Goal: Task Accomplishment & Management: Use online tool/utility

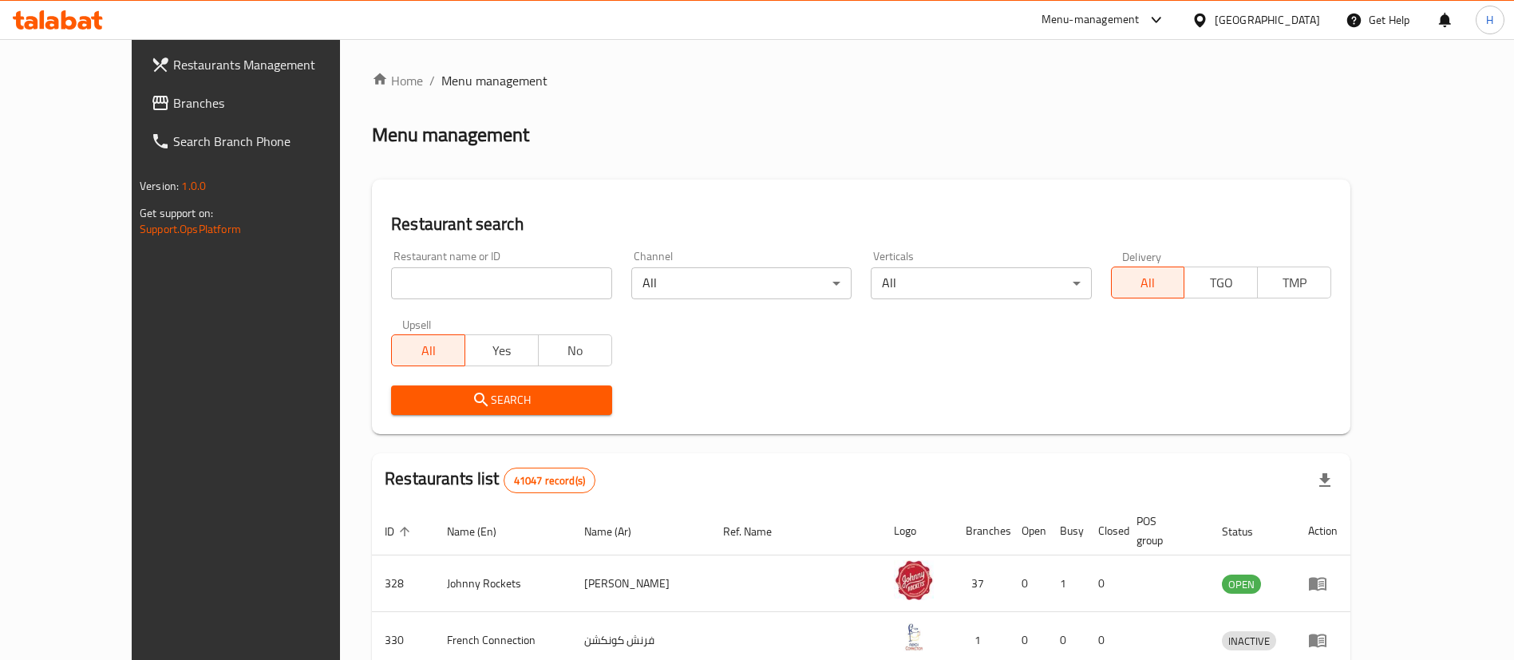
click at [173, 104] on span "Branches" at bounding box center [272, 102] width 199 height 19
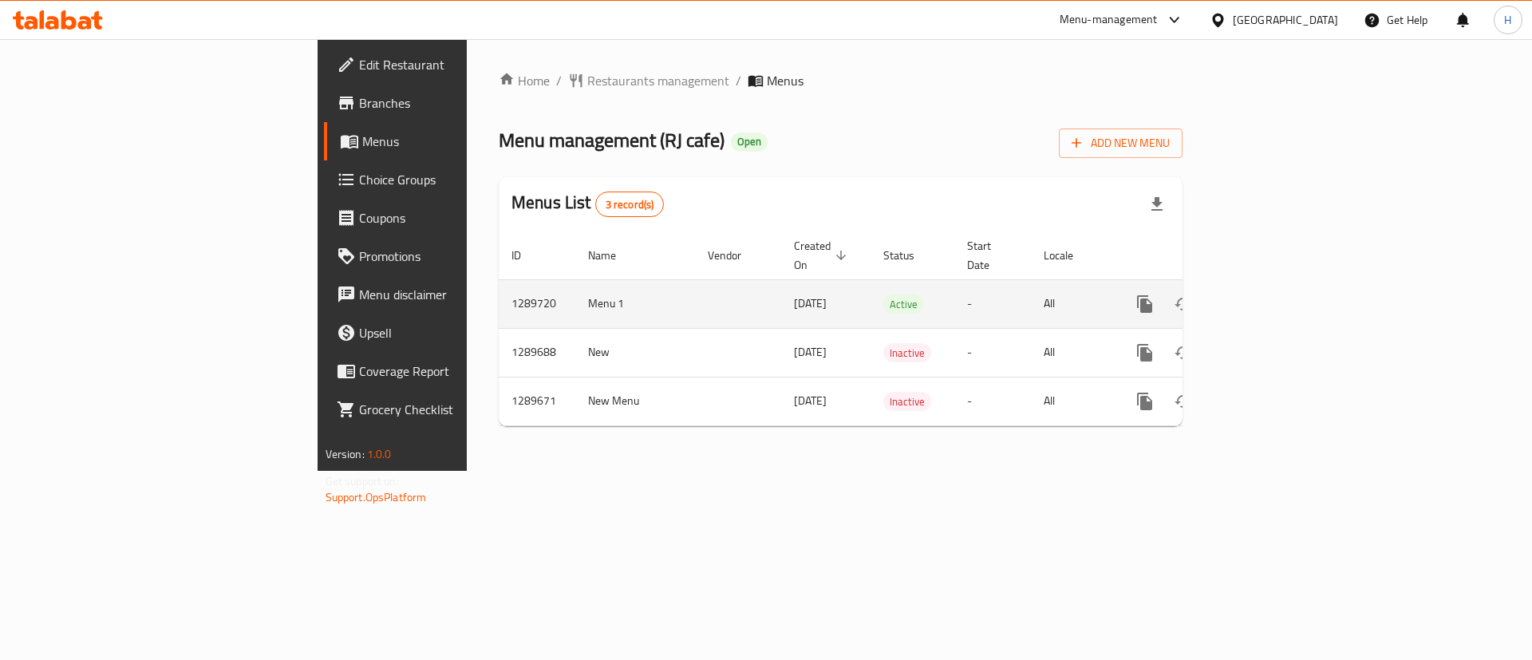
click at [1279, 285] on link "enhanced table" at bounding box center [1260, 304] width 38 height 38
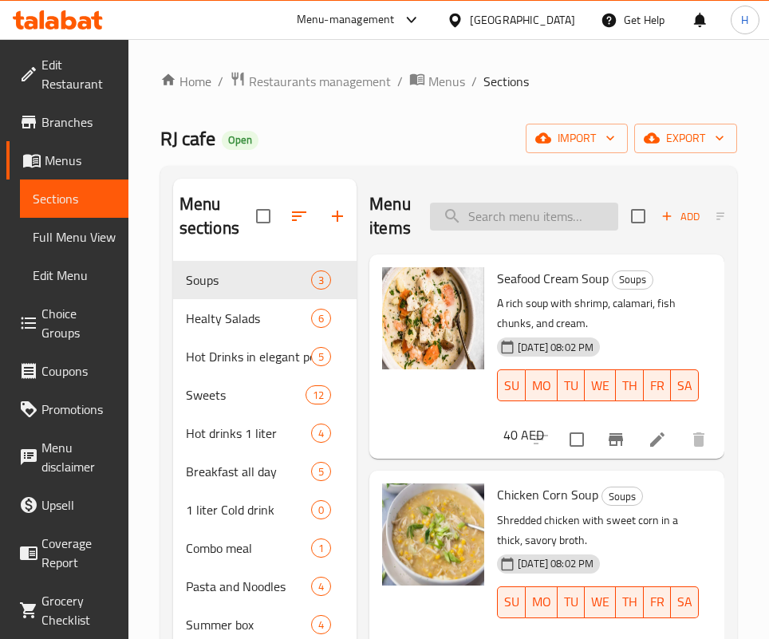
click at [525, 222] on input "search" at bounding box center [524, 217] width 188 height 28
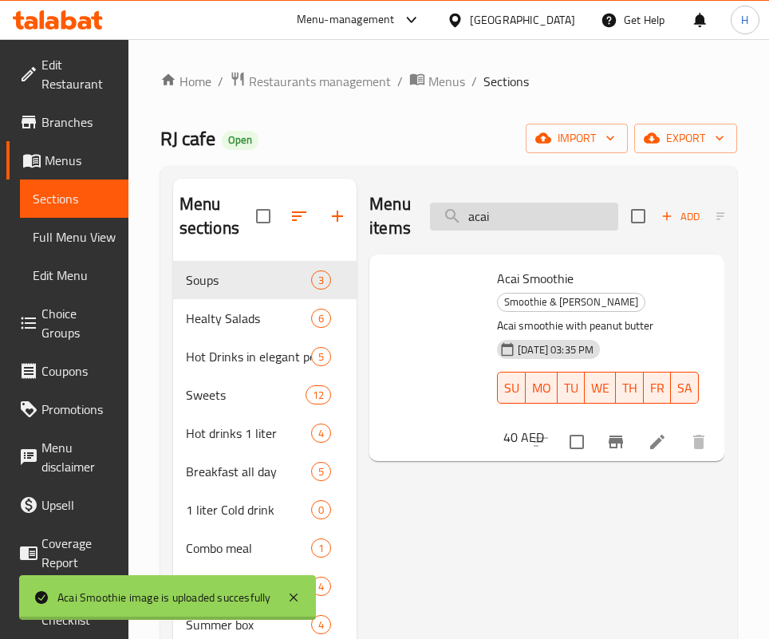
click at [516, 212] on input "acai" at bounding box center [524, 217] width 188 height 28
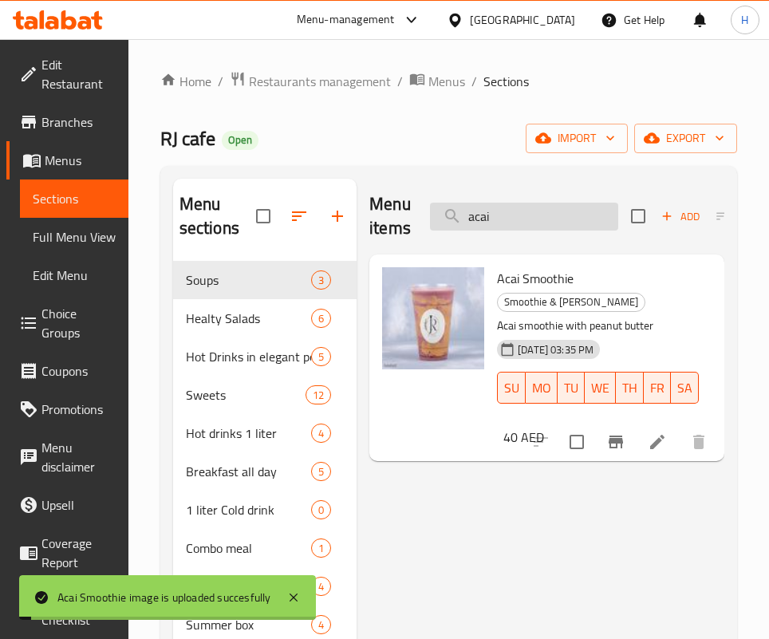
click at [516, 212] on input "acai" at bounding box center [524, 217] width 188 height 28
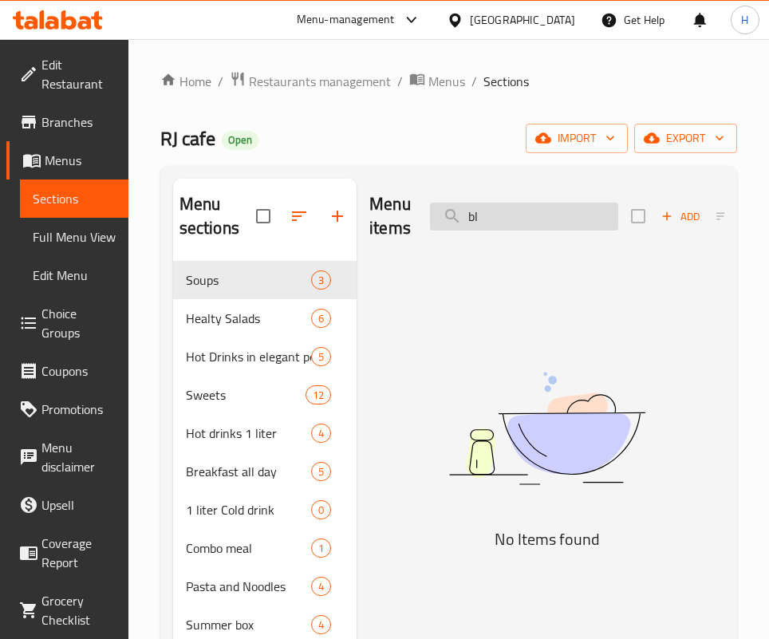
type input "b"
drag, startPoint x: 626, startPoint y: 422, endPoint x: 589, endPoint y: 284, distance: 143.1
click at [626, 421] on img at bounding box center [546, 428] width 355 height 188
click at [549, 207] on input "slash" at bounding box center [524, 217] width 188 height 28
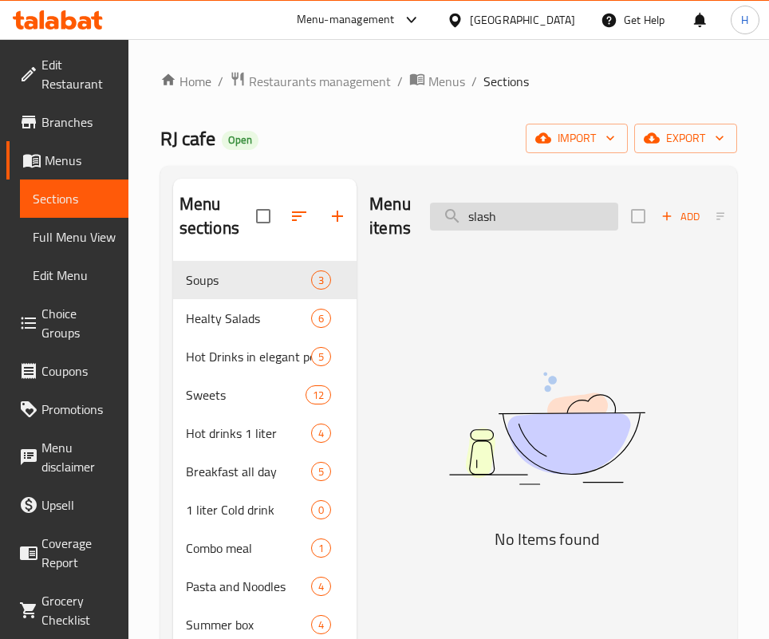
click at [549, 207] on input "slash" at bounding box center [524, 217] width 188 height 28
click at [521, 221] on input "brown ri" at bounding box center [524, 217] width 188 height 28
click at [535, 216] on input "brown" at bounding box center [524, 217] width 188 height 28
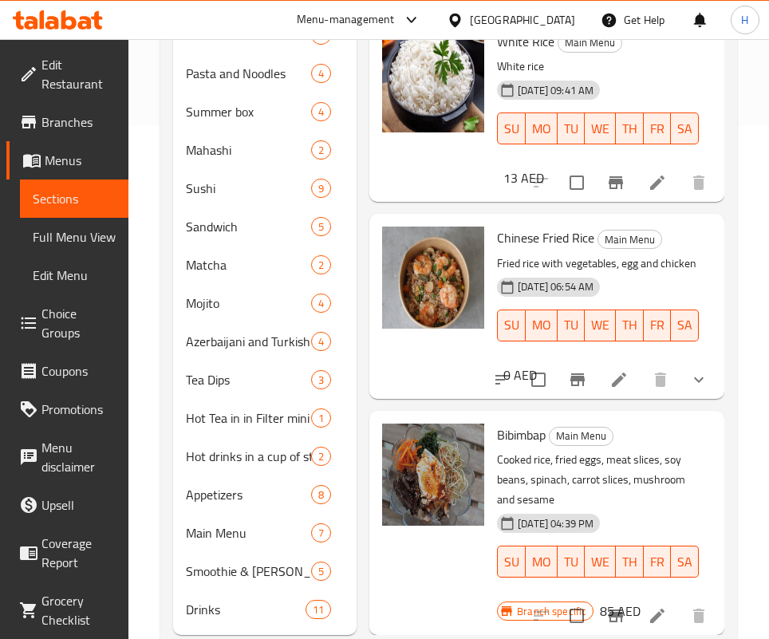
scroll to position [554, 0]
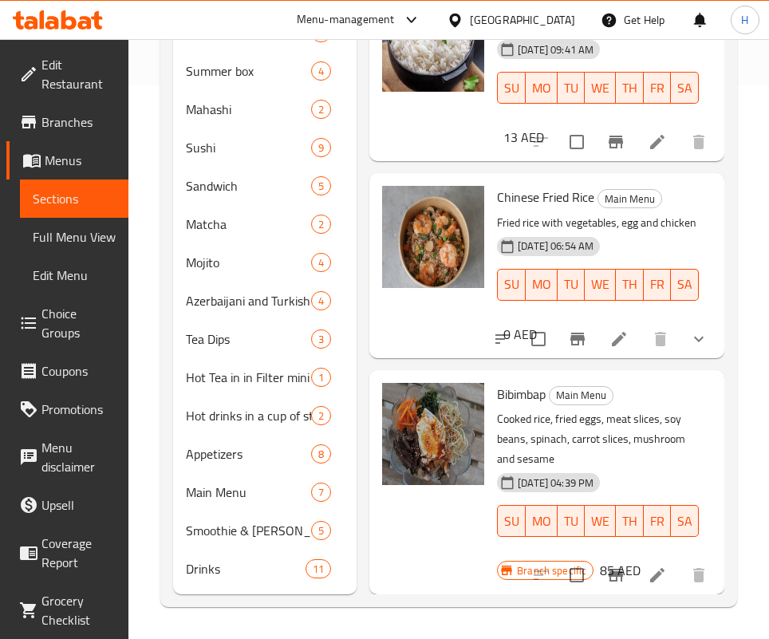
click at [576, 377] on div "Bibimbap Main Menu Cooked rice, fried eggs, meat slices, soy beans, spinach, ca…" at bounding box center [547, 482] width 342 height 211
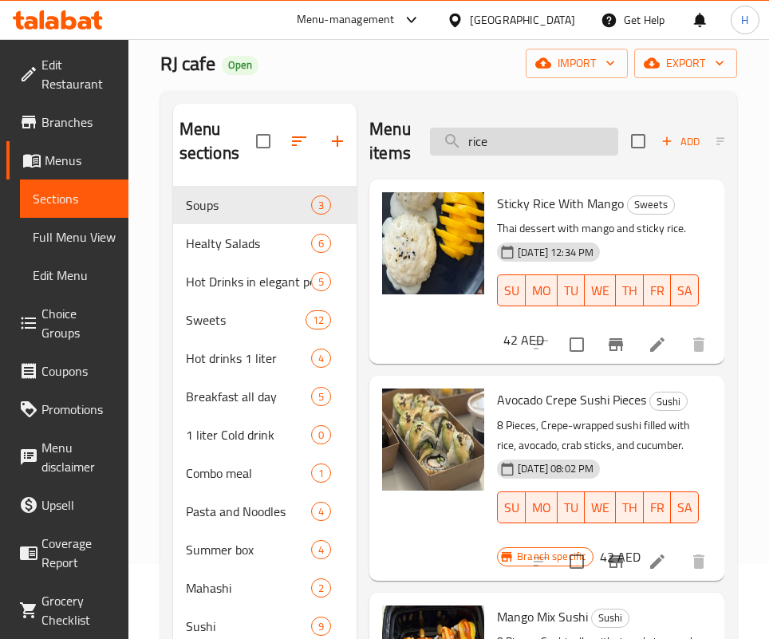
scroll to position [0, 0]
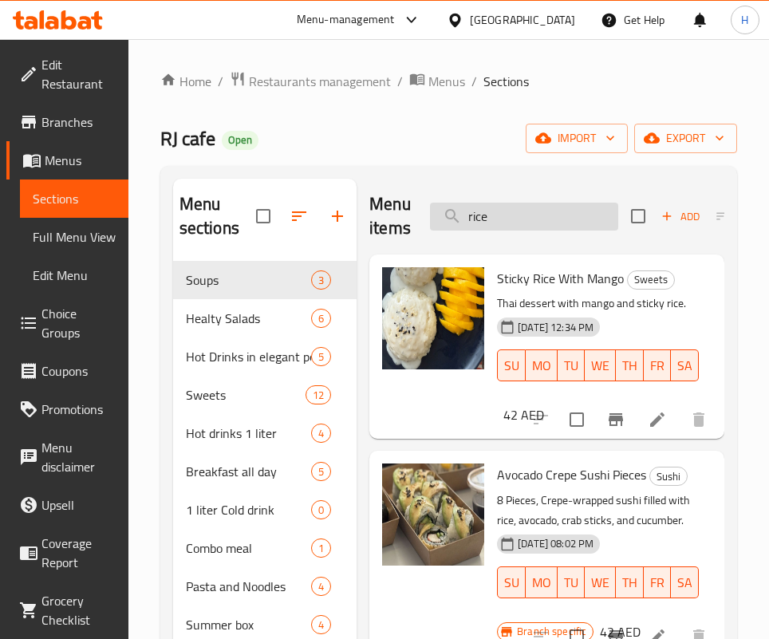
click at [562, 203] on input "rice" at bounding box center [524, 217] width 188 height 28
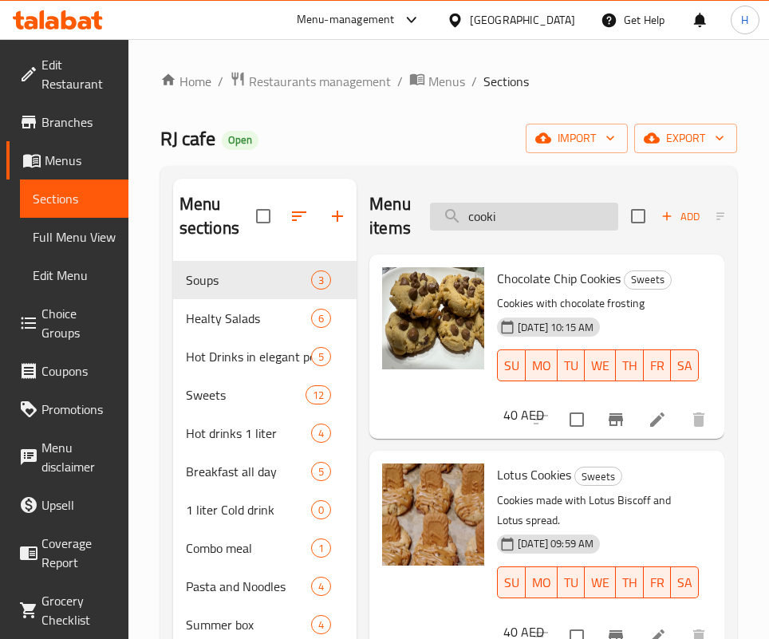
click at [513, 220] on input "cooki" at bounding box center [524, 217] width 188 height 28
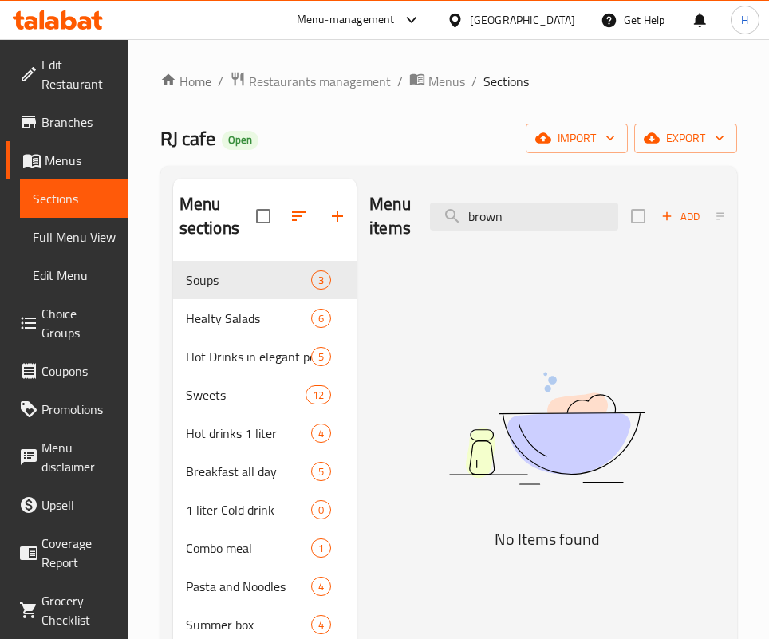
drag, startPoint x: 364, startPoint y: 513, endPoint x: 390, endPoint y: 468, distance: 52.6
click at [502, 212] on input "brown" at bounding box center [524, 217] width 188 height 28
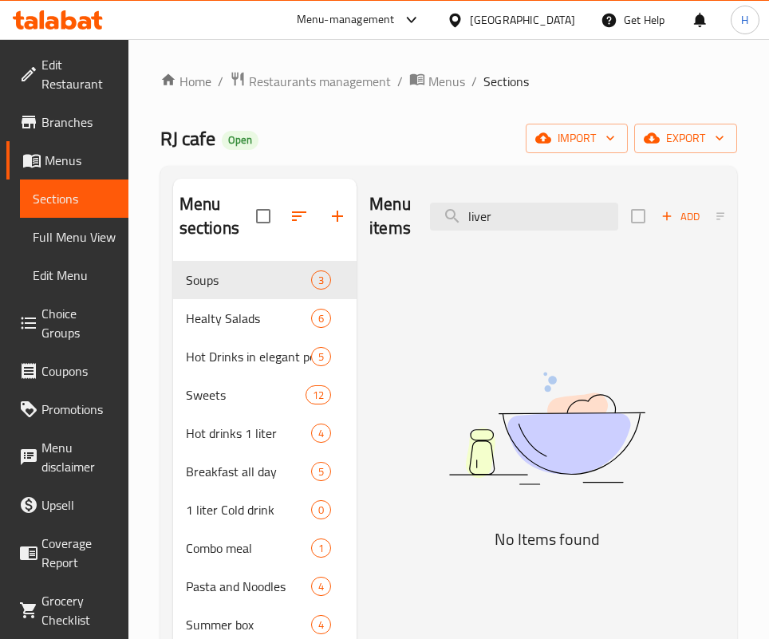
drag, startPoint x: 517, startPoint y: 441, endPoint x: 523, endPoint y: 385, distance: 57.0
click at [517, 441] on img at bounding box center [546, 428] width 355 height 188
click at [531, 194] on div "Menu items liver Add Sort Manage items" at bounding box center [546, 217] width 355 height 76
click at [515, 210] on input "liver" at bounding box center [524, 217] width 188 height 28
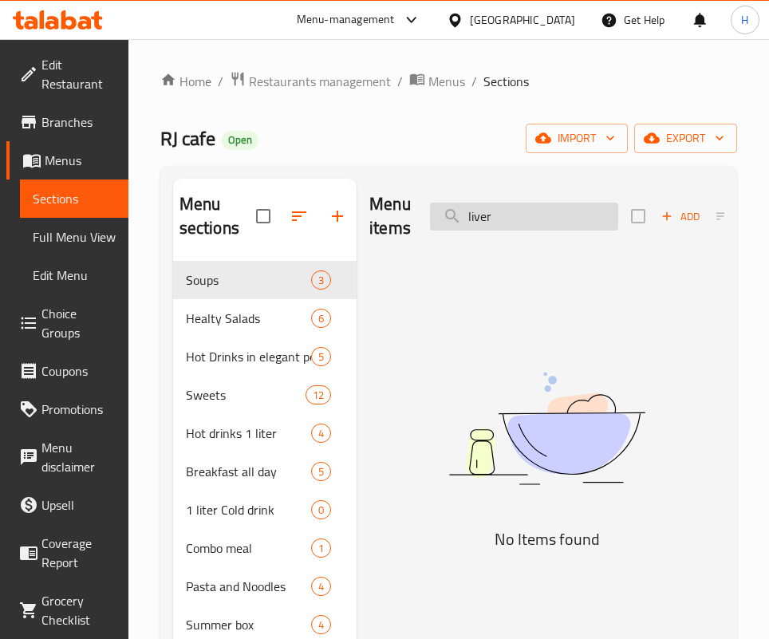
click at [515, 210] on input "liver" at bounding box center [524, 217] width 188 height 28
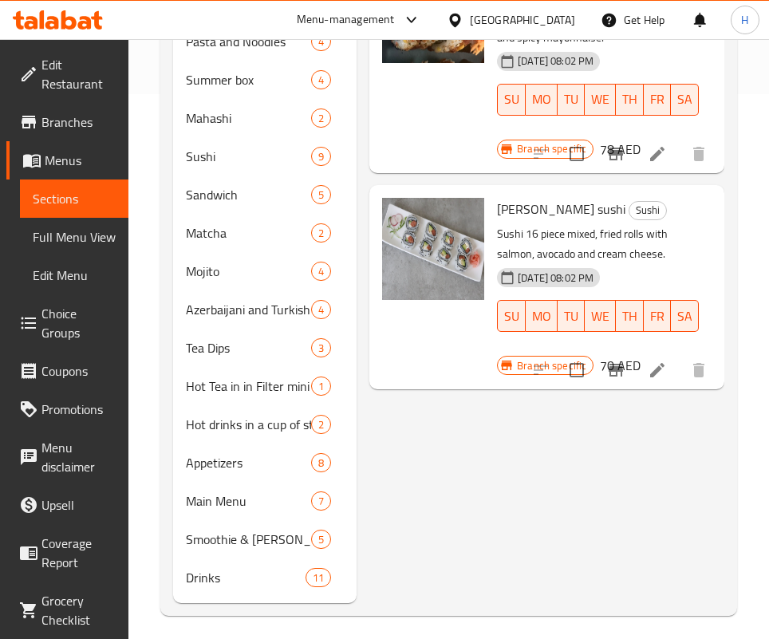
scroll to position [554, 0]
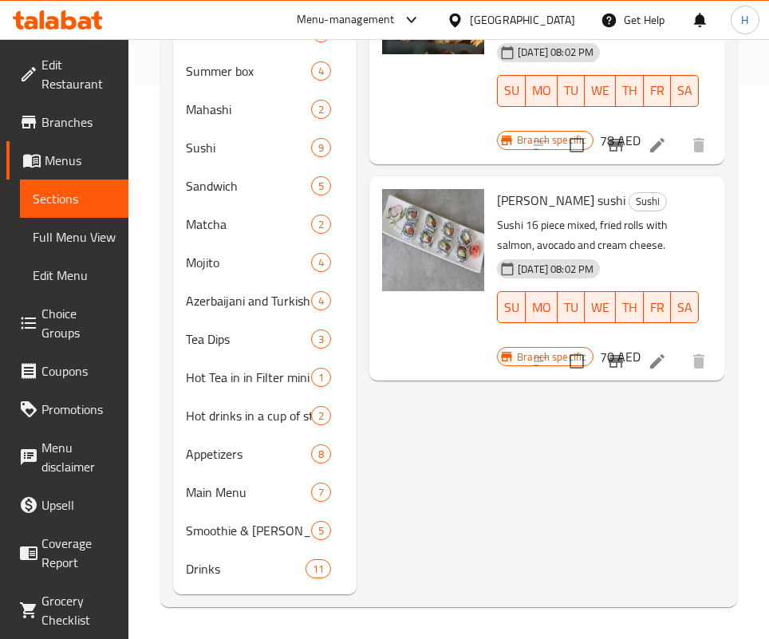
click at [549, 299] on div "[PERSON_NAME] sushi Sushi Sushi 16 piece mixed, fried rolls with salmon, avocad…" at bounding box center [547, 279] width 342 height 192
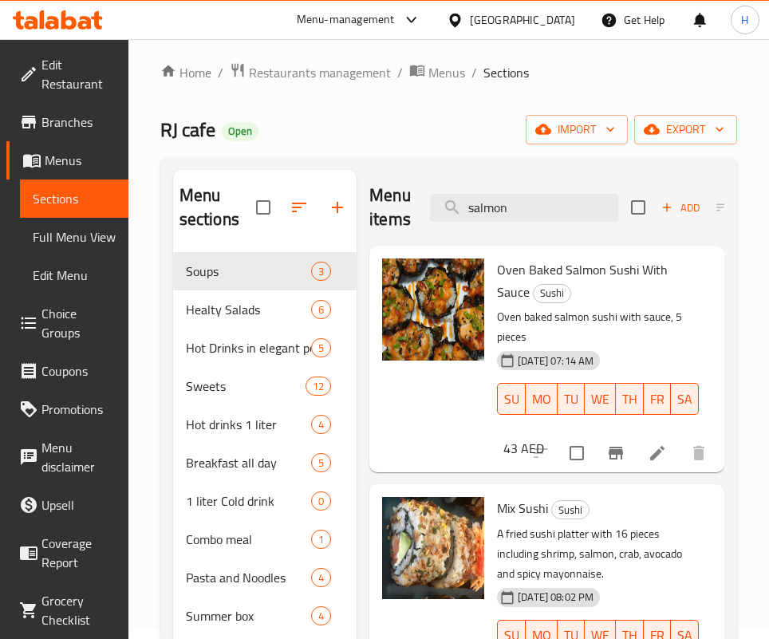
scroll to position [0, 0]
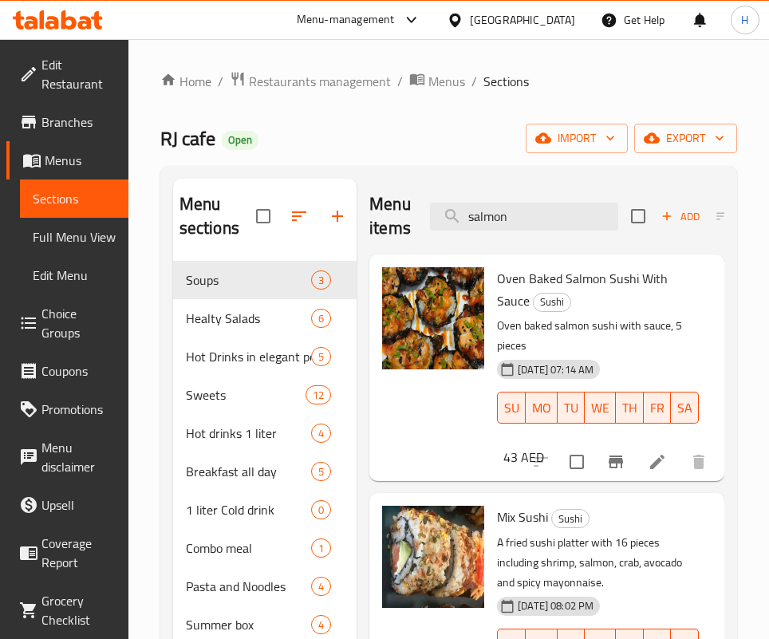
click at [509, 200] on div "Menu items salmon Add Sort Manage items" at bounding box center [546, 217] width 355 height 76
click at [515, 215] on input "salmon" at bounding box center [524, 217] width 188 height 28
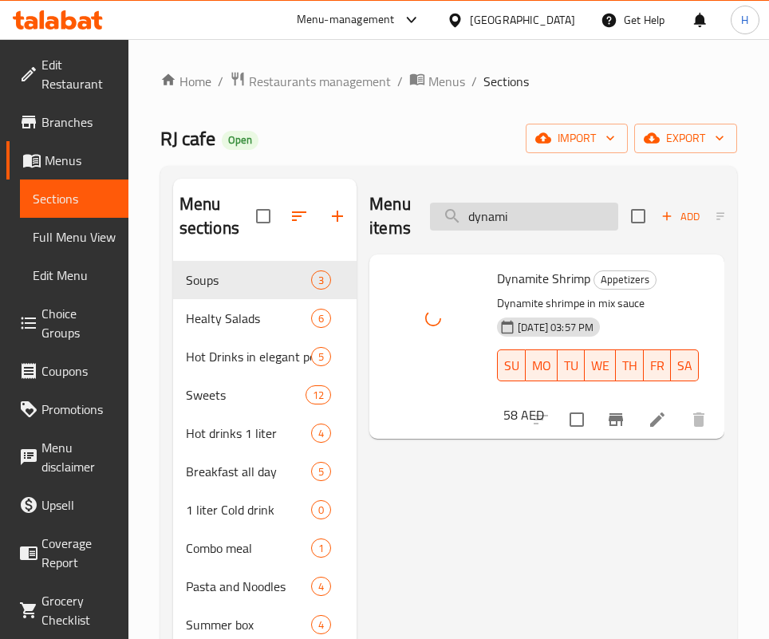
click at [495, 203] on input "dynami" at bounding box center [524, 217] width 188 height 28
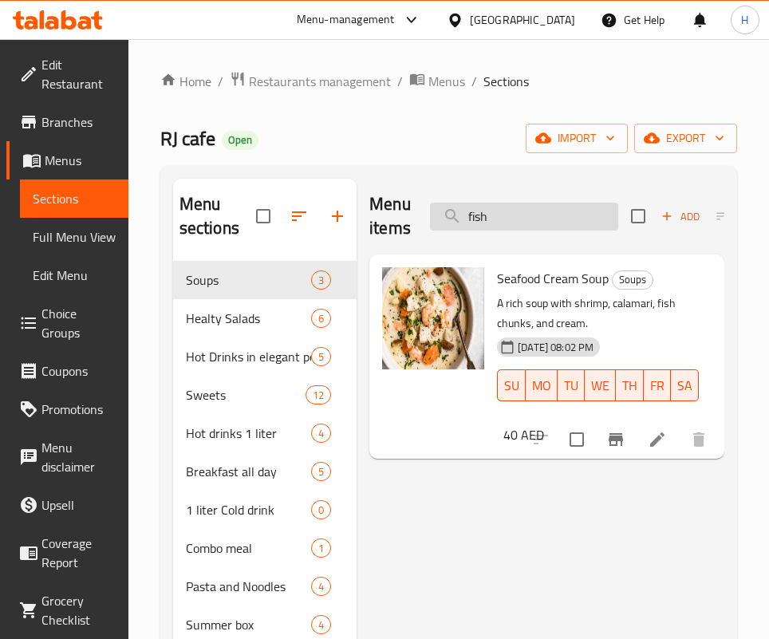
click at [522, 205] on input "fish" at bounding box center [524, 217] width 188 height 28
drag, startPoint x: 387, startPoint y: 523, endPoint x: 414, endPoint y: 530, distance: 27.9
click at [528, 207] on input "fish" at bounding box center [524, 217] width 188 height 28
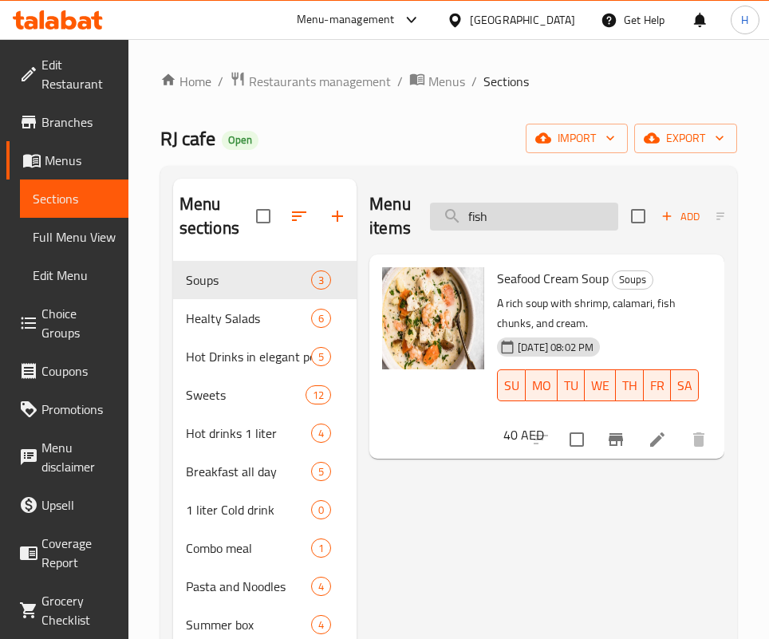
click at [528, 207] on input "fish" at bounding box center [524, 217] width 188 height 28
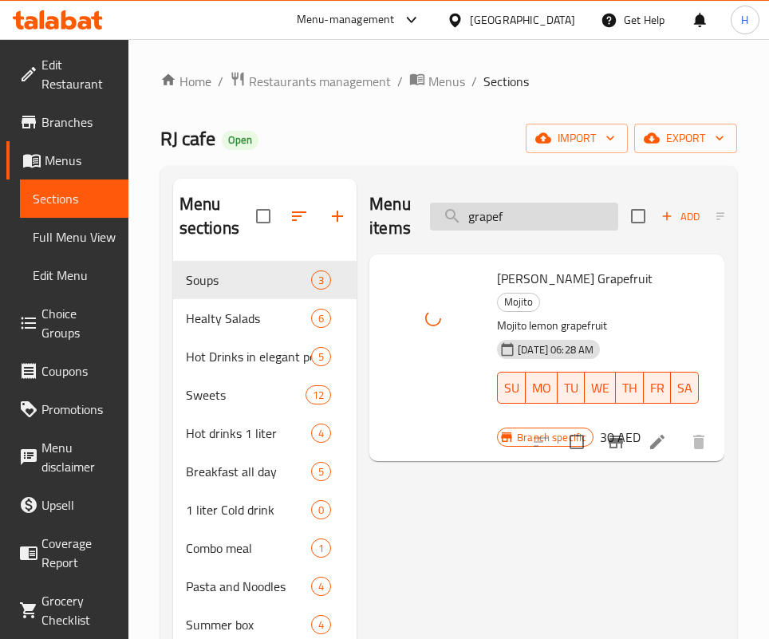
click at [512, 211] on input "grapef" at bounding box center [524, 217] width 188 height 28
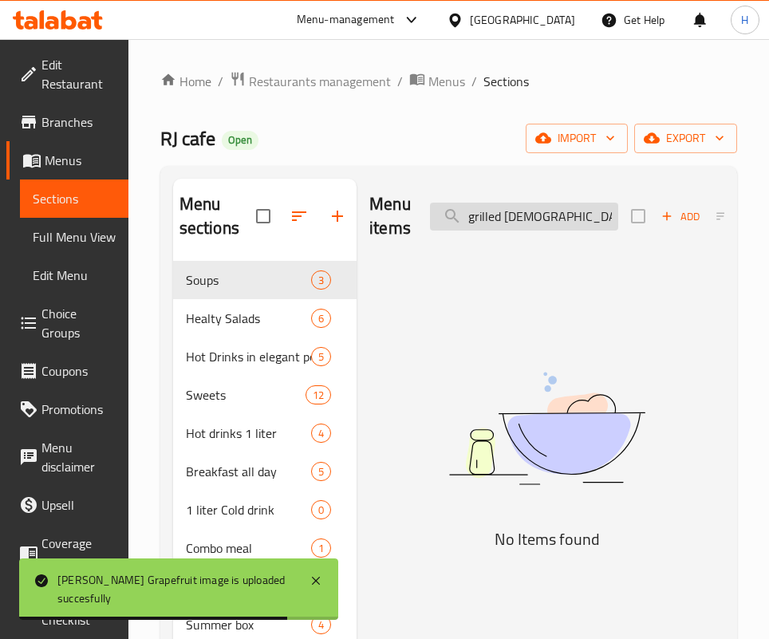
click at [523, 210] on input "grilled [DEMOGRAPHIC_DATA]" at bounding box center [524, 217] width 188 height 28
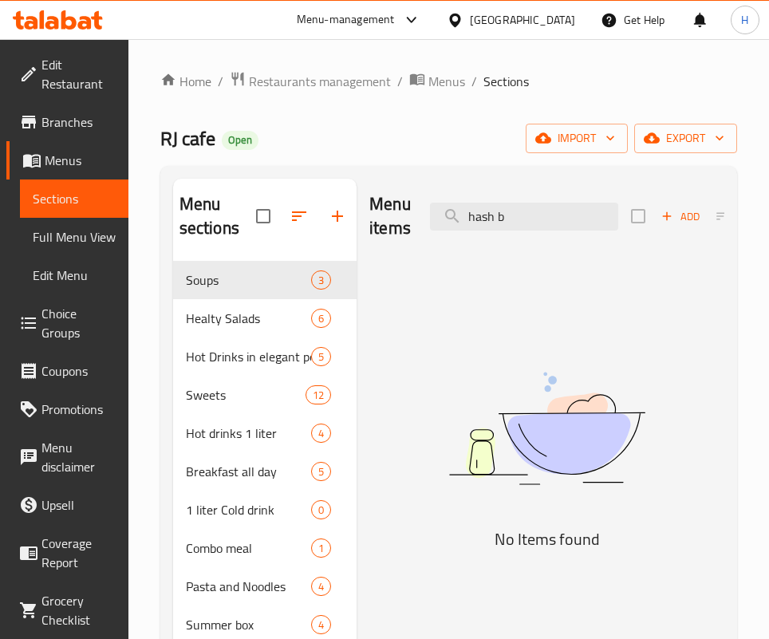
click at [526, 493] on img at bounding box center [546, 428] width 355 height 188
click at [517, 209] on input "hash b" at bounding box center [524, 217] width 188 height 28
click at [516, 209] on input "hash b" at bounding box center [524, 217] width 188 height 28
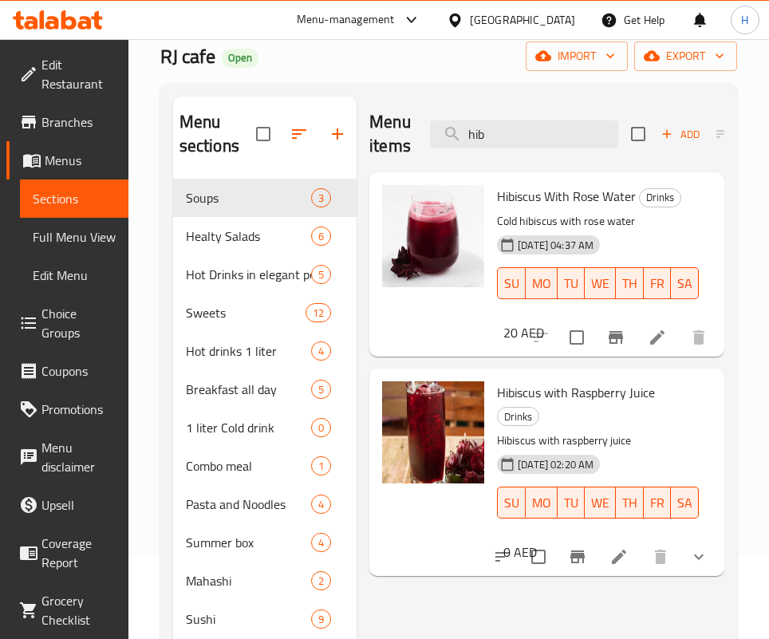
scroll to position [120, 0]
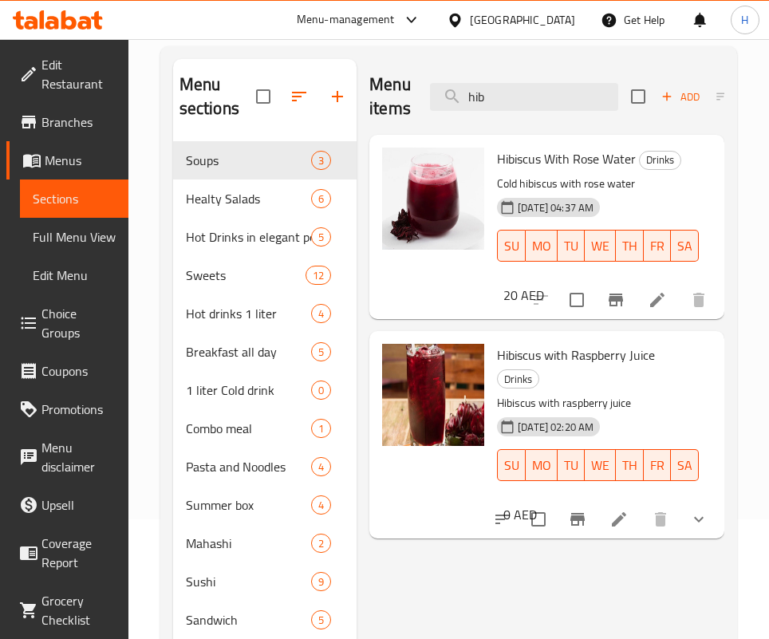
click at [695, 521] on icon "show more" at bounding box center [698, 519] width 19 height 19
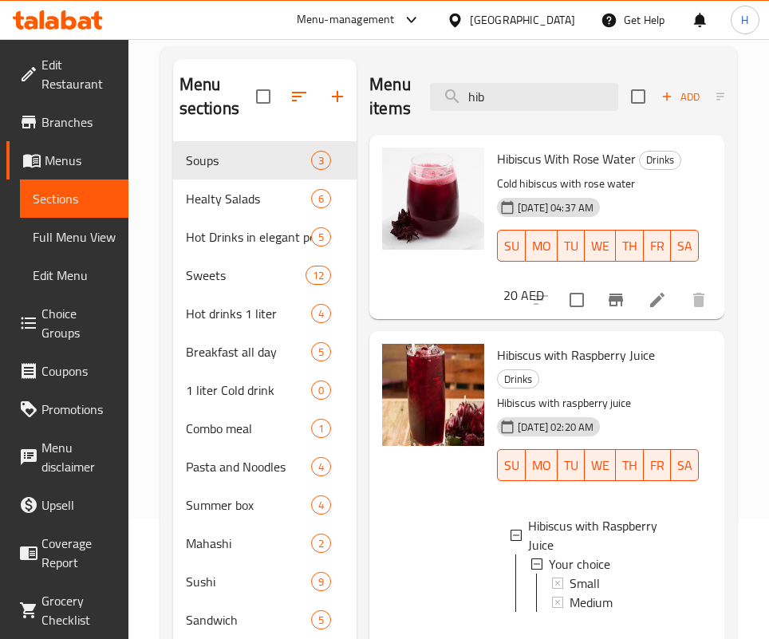
click at [667, 402] on p "Hibiscus with raspberry juice" at bounding box center [598, 403] width 202 height 20
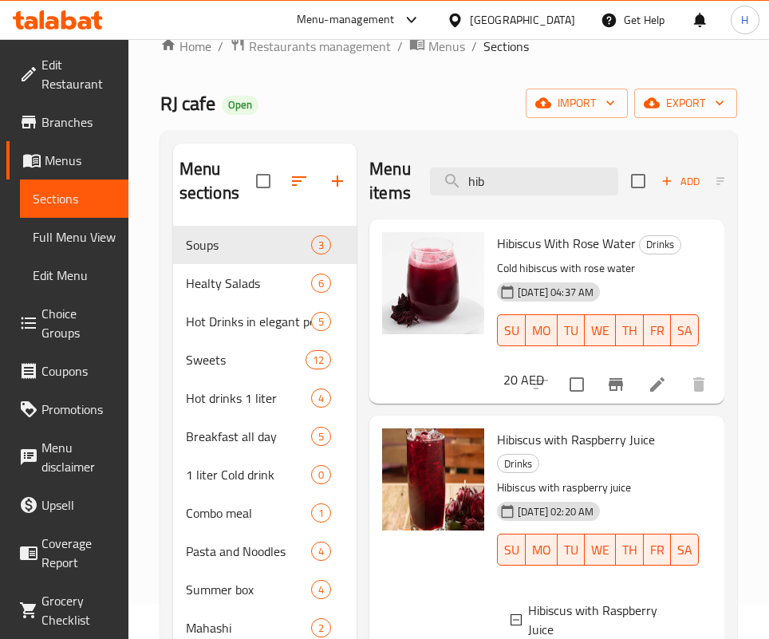
scroll to position [0, 0]
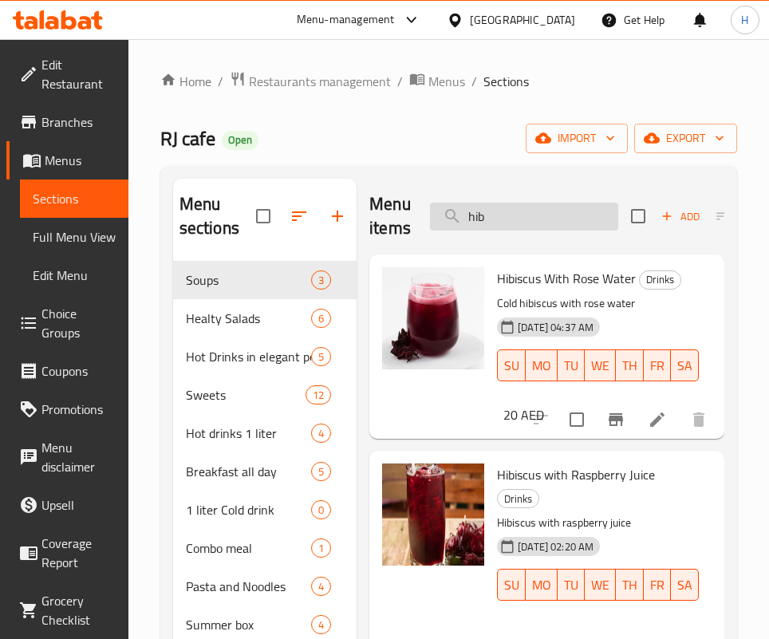
click at [538, 223] on input "hib" at bounding box center [524, 217] width 188 height 28
click at [539, 223] on input "hib" at bounding box center [524, 217] width 188 height 28
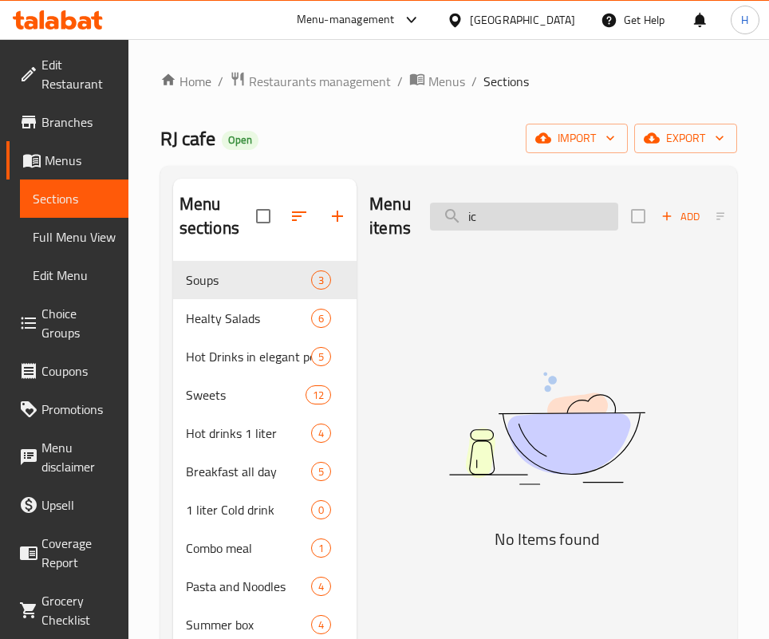
type input "i"
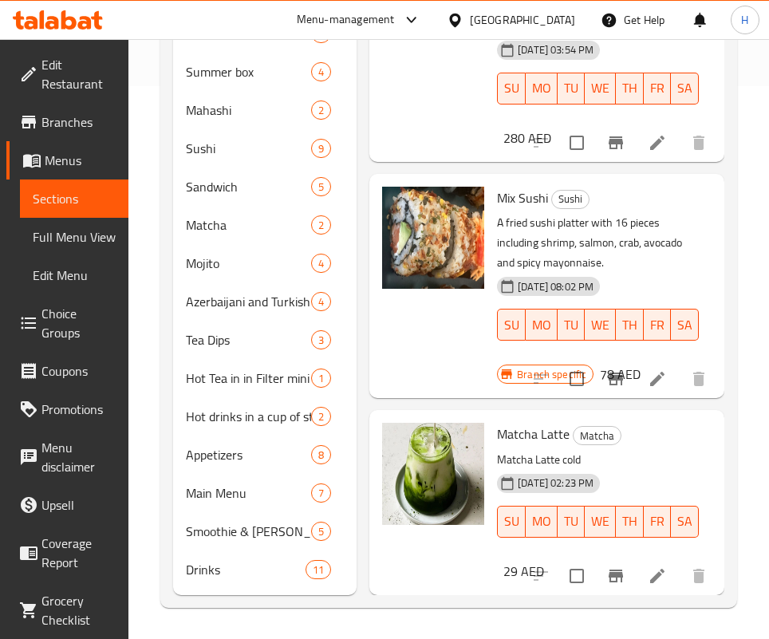
scroll to position [554, 0]
click at [551, 416] on div "Matcha Latte Matcha Matcha Latte cold [DATE] 02:23 PM SU MO TU WE TH FR SA 29 A…" at bounding box center [547, 502] width 342 height 172
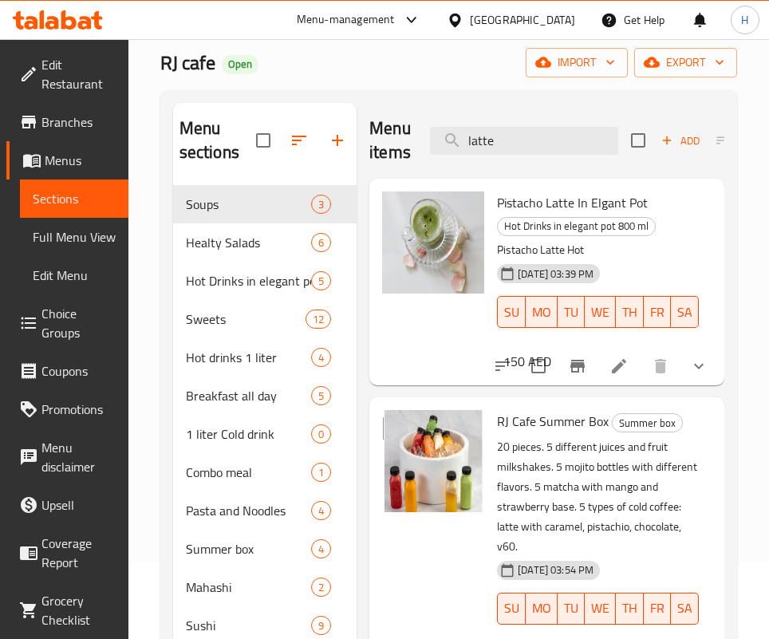
scroll to position [75, 0]
click at [523, 144] on input "latte" at bounding box center [524, 142] width 188 height 28
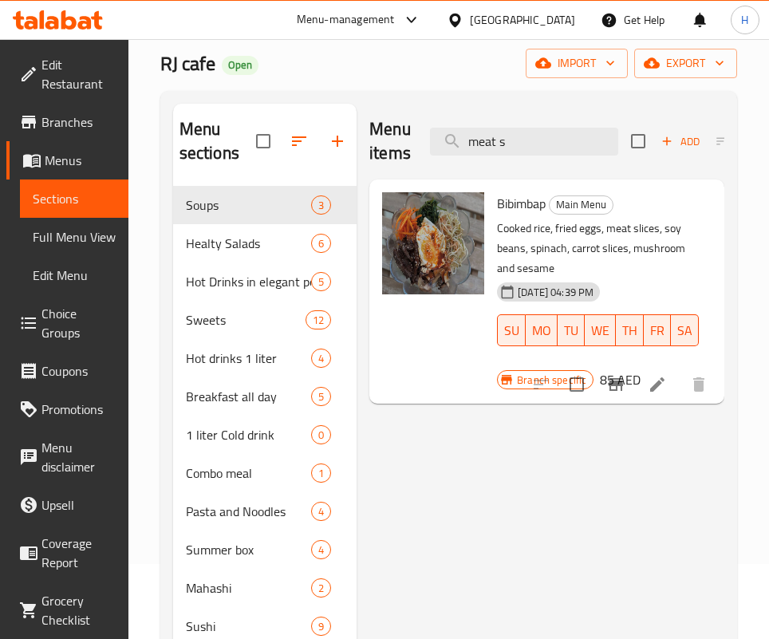
drag, startPoint x: 488, startPoint y: 545, endPoint x: 490, endPoint y: 467, distance: 78.2
click at [488, 545] on div "Menu items meat s Add Sort Manage items Bibimbap Main Menu Cooked rice, fried e…" at bounding box center [541, 589] width 368 height 970
click at [506, 132] on input "meat s" at bounding box center [524, 142] width 188 height 28
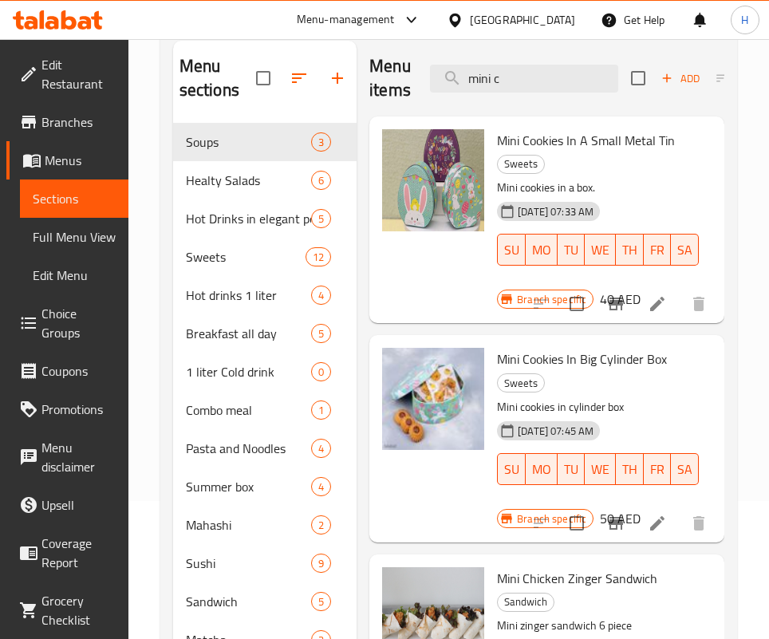
scroll to position [0, 0]
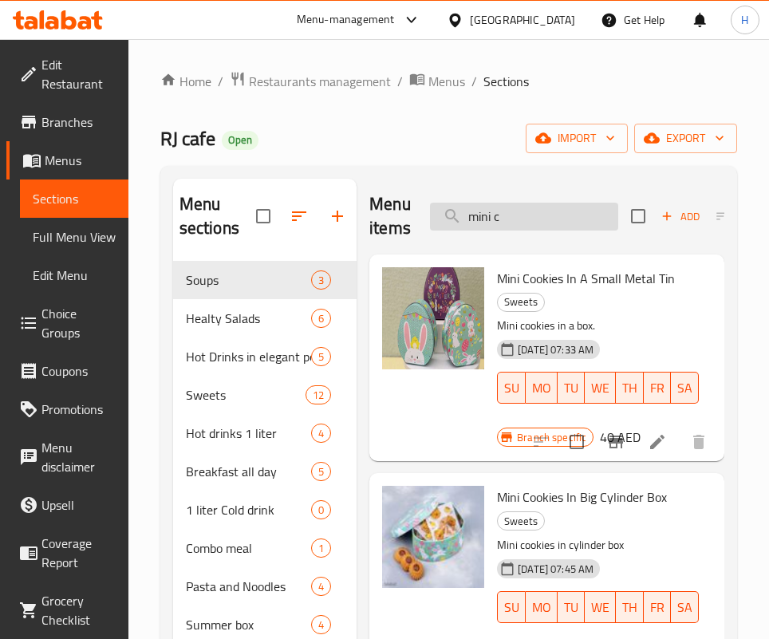
click at [524, 220] on input "mini c" at bounding box center [524, 217] width 188 height 28
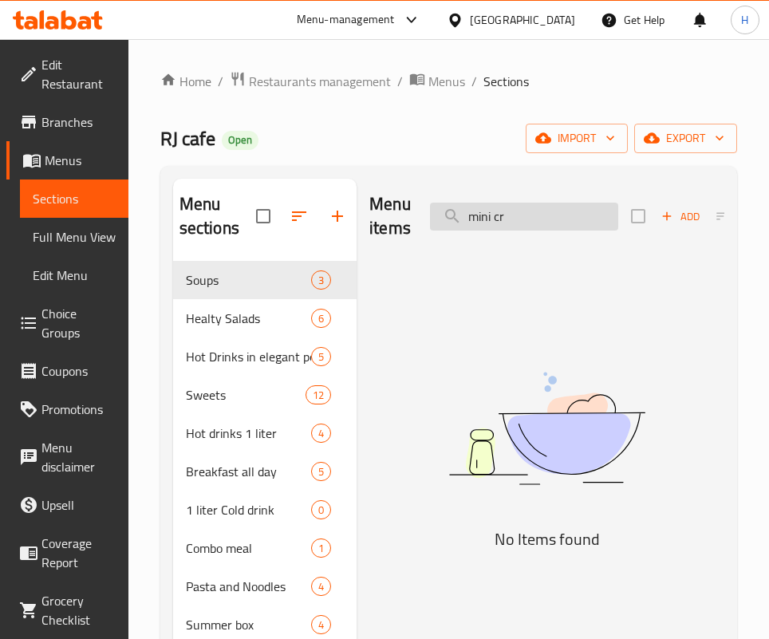
click at [525, 220] on input "mini cr" at bounding box center [524, 217] width 188 height 28
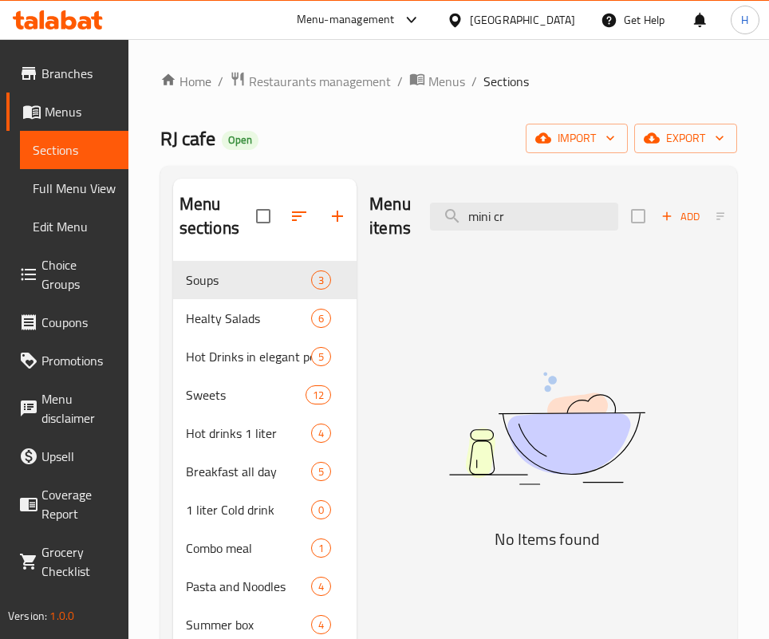
scroll to position [86, 0]
click at [505, 489] on img at bounding box center [546, 428] width 355 height 188
click at [485, 221] on input "mini cr" at bounding box center [524, 217] width 188 height 28
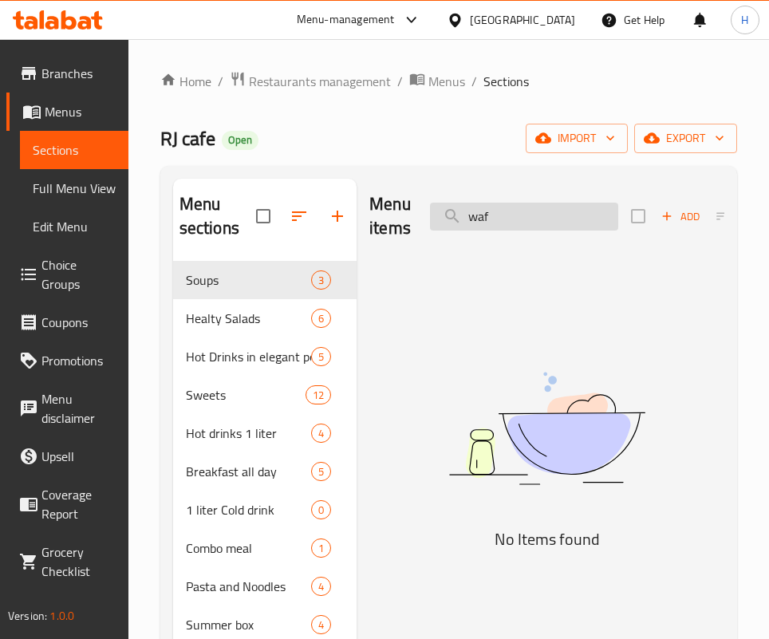
click at [510, 212] on input "waf" at bounding box center [524, 217] width 188 height 28
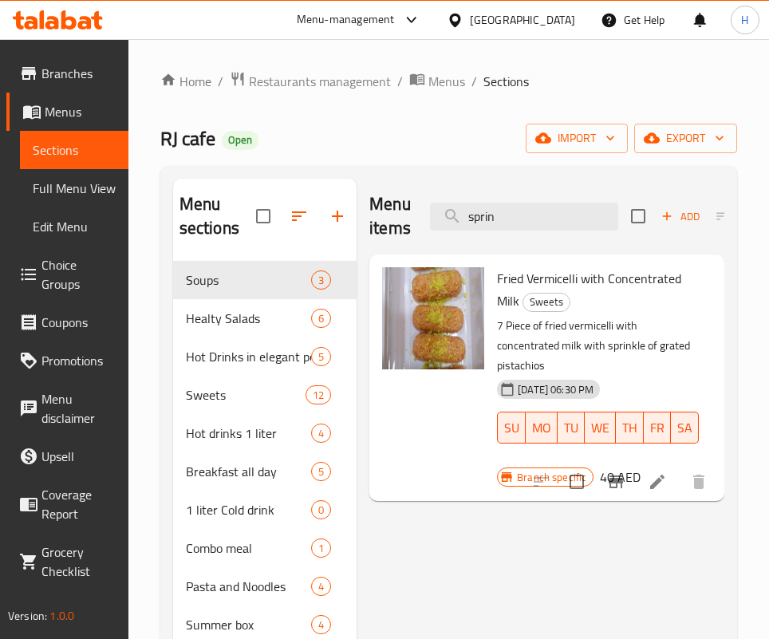
drag, startPoint x: 543, startPoint y: 532, endPoint x: 504, endPoint y: 243, distance: 292.3
click at [512, 211] on input "sprin" at bounding box center [524, 217] width 188 height 28
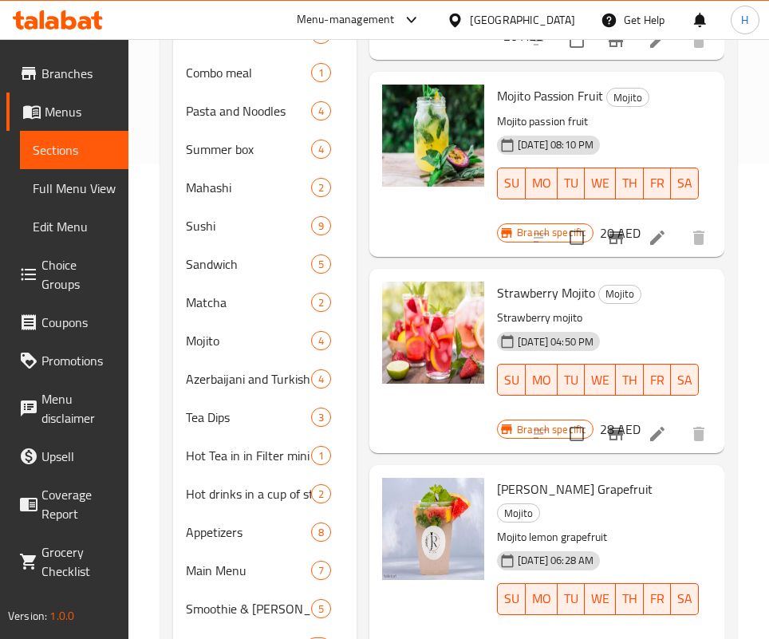
scroll to position [554, 0]
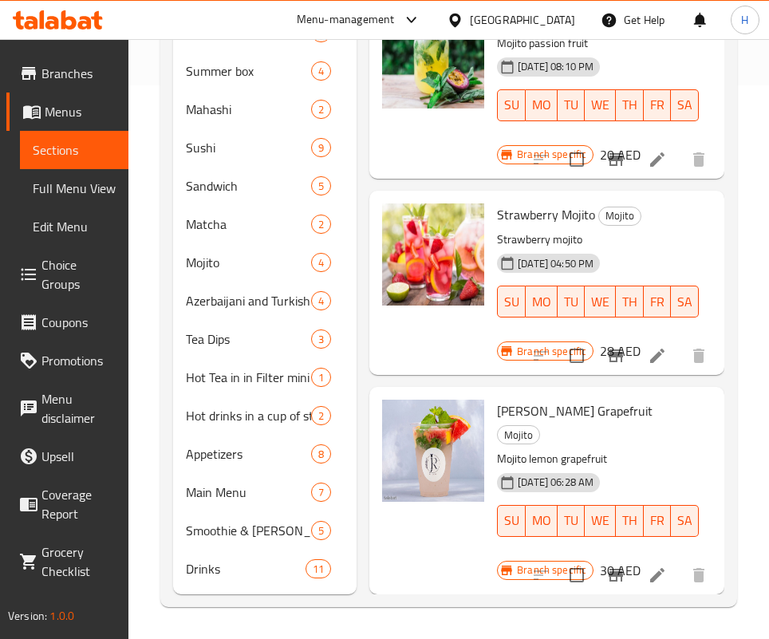
click at [629, 393] on div "Mojito Lemon Grapefruit Mojito Mojito lemon grapefruit [DATE] 06:28 AM SU MO TU…" at bounding box center [547, 490] width 342 height 194
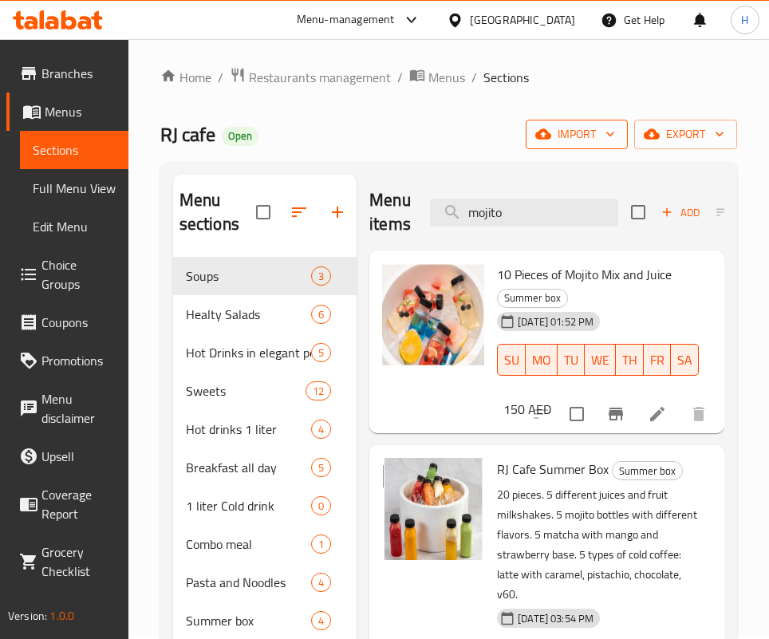
scroll to position [0, 0]
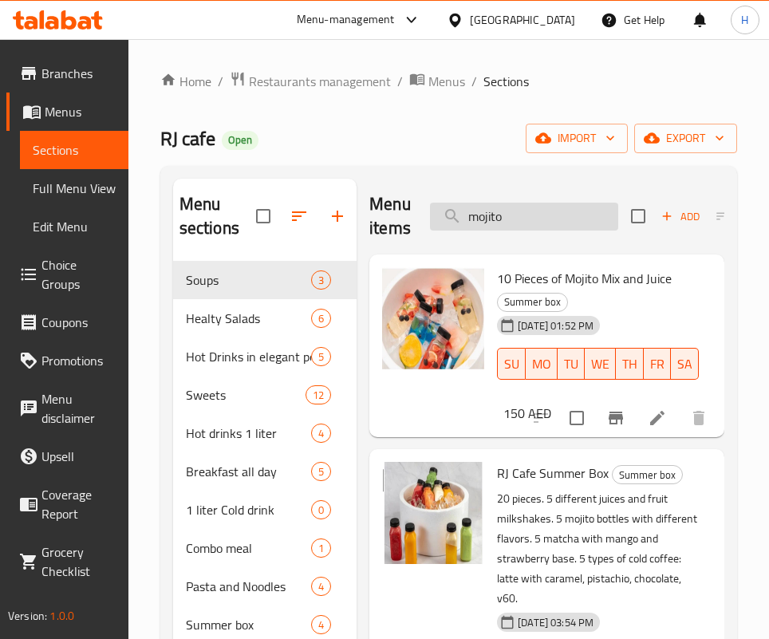
click at [520, 207] on input "mojito" at bounding box center [524, 217] width 188 height 28
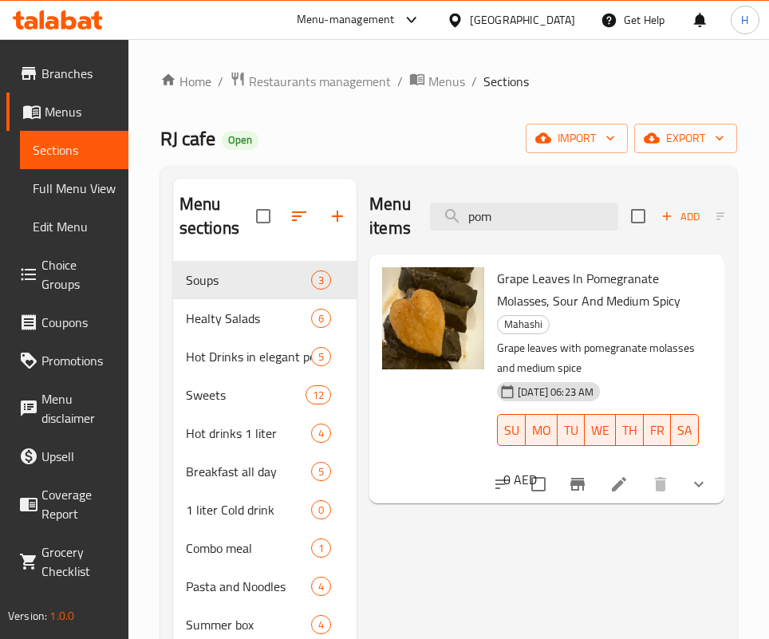
drag, startPoint x: 598, startPoint y: 521, endPoint x: 590, endPoint y: 365, distance: 155.8
click at [547, 215] on input "pom" at bounding box center [524, 217] width 188 height 28
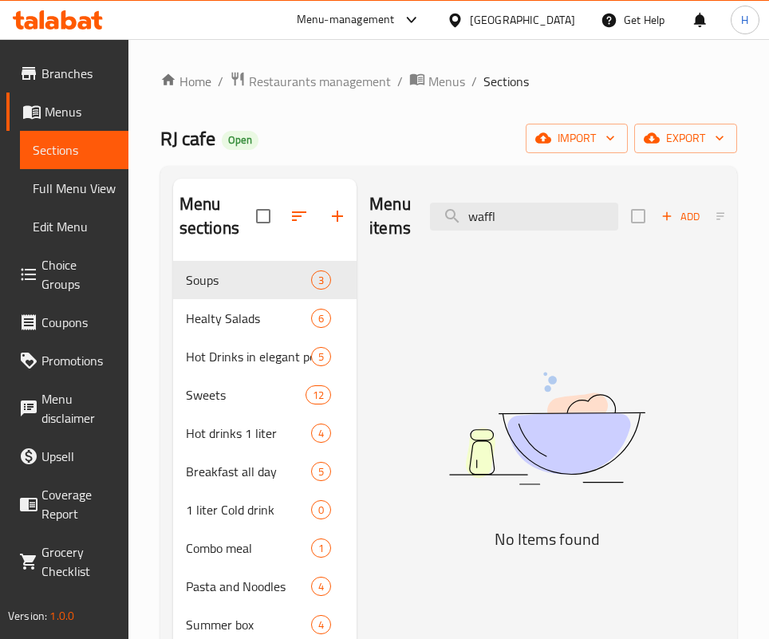
click at [599, 425] on img at bounding box center [546, 428] width 355 height 188
click at [522, 211] on input "waffl" at bounding box center [524, 217] width 188 height 28
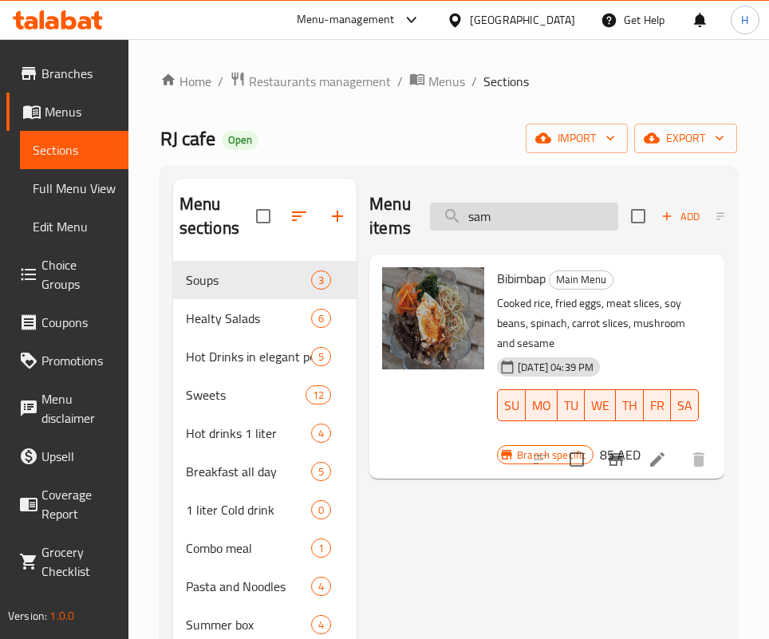
click at [520, 228] on input "sam" at bounding box center [524, 217] width 188 height 28
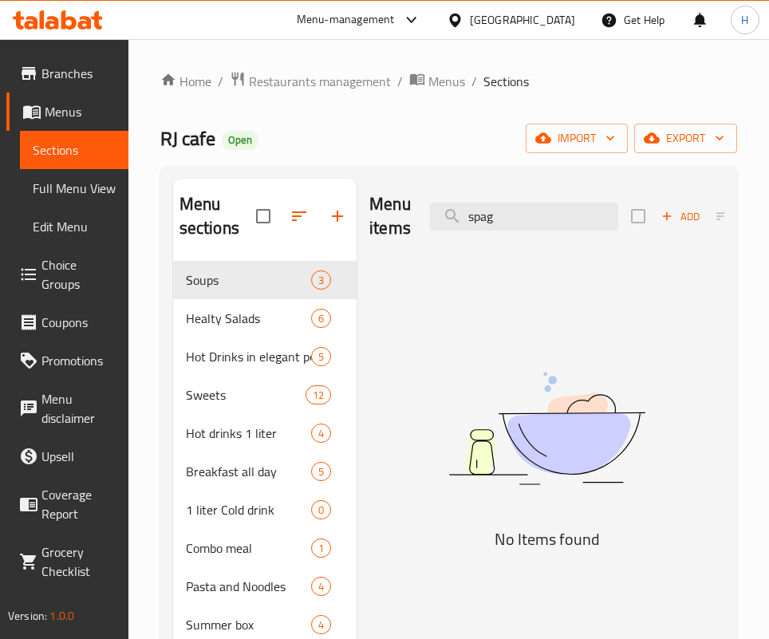
click at [560, 430] on img at bounding box center [546, 428] width 355 height 188
click at [480, 210] on input "spag" at bounding box center [524, 217] width 188 height 28
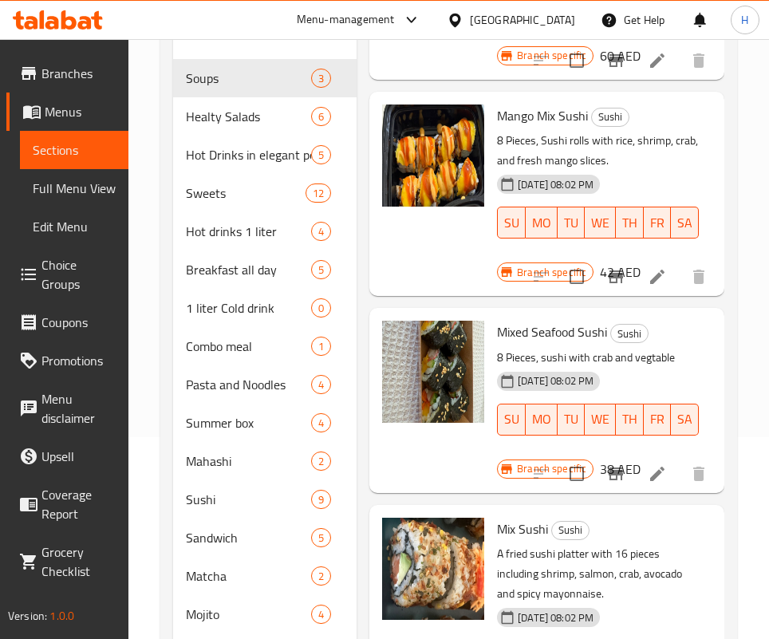
scroll to position [239, 0]
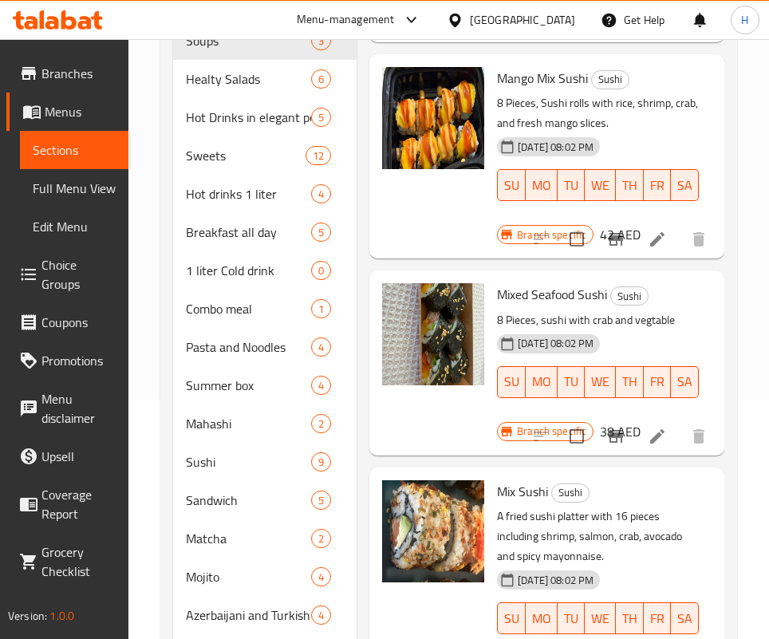
drag, startPoint x: 551, startPoint y: 390, endPoint x: 548, endPoint y: 299, distance: 91.0
click at [551, 474] on div "Mix [PERSON_NAME] A fried sushi platter with 16 pieces including shrimp, salmon…" at bounding box center [547, 579] width 342 height 211
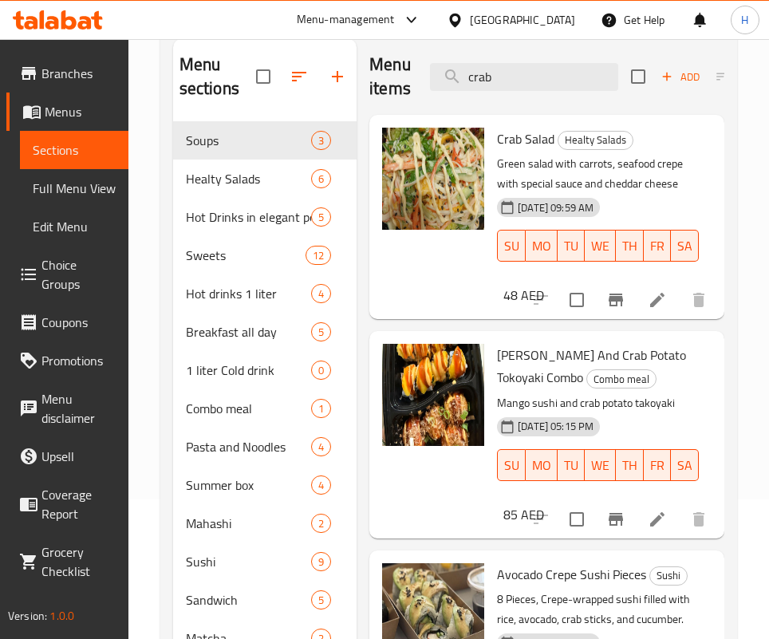
scroll to position [0, 0]
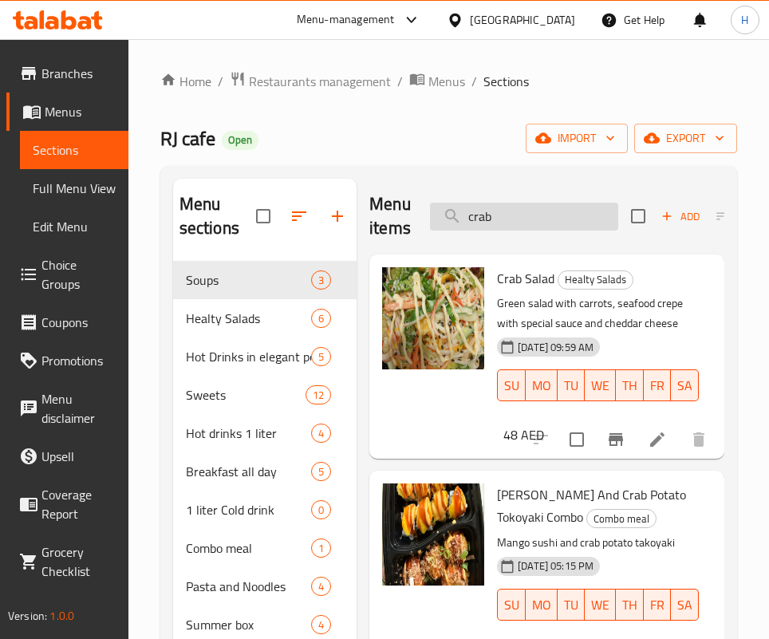
click at [542, 203] on input "crab" at bounding box center [524, 217] width 188 height 28
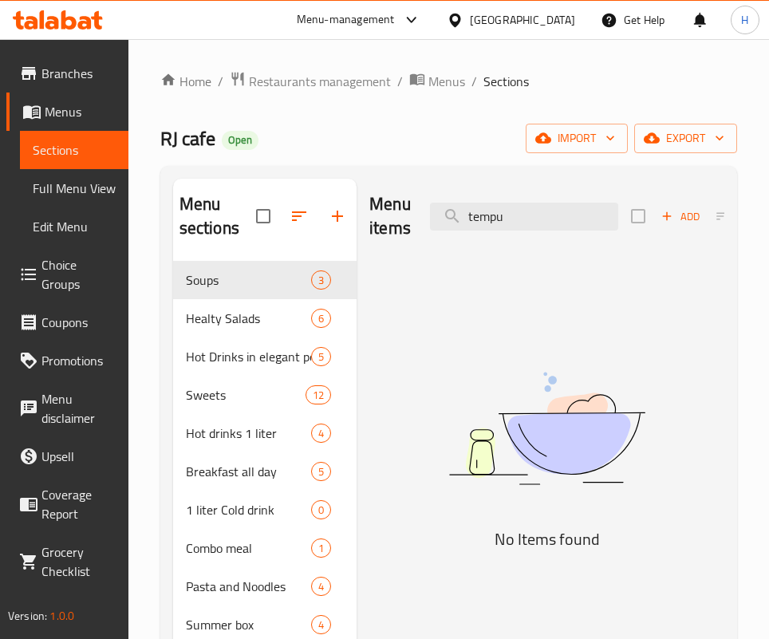
drag, startPoint x: 715, startPoint y: 413, endPoint x: 647, endPoint y: 322, distance: 112.8
click at [715, 413] on img at bounding box center [546, 428] width 355 height 188
click at [515, 210] on input "tempu" at bounding box center [524, 217] width 188 height 28
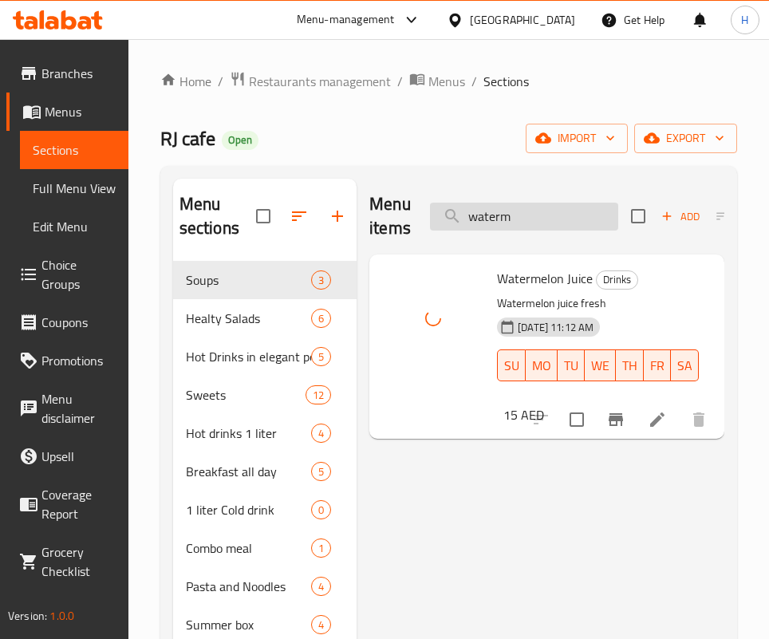
click at [551, 218] on input "waterm" at bounding box center [524, 217] width 188 height 28
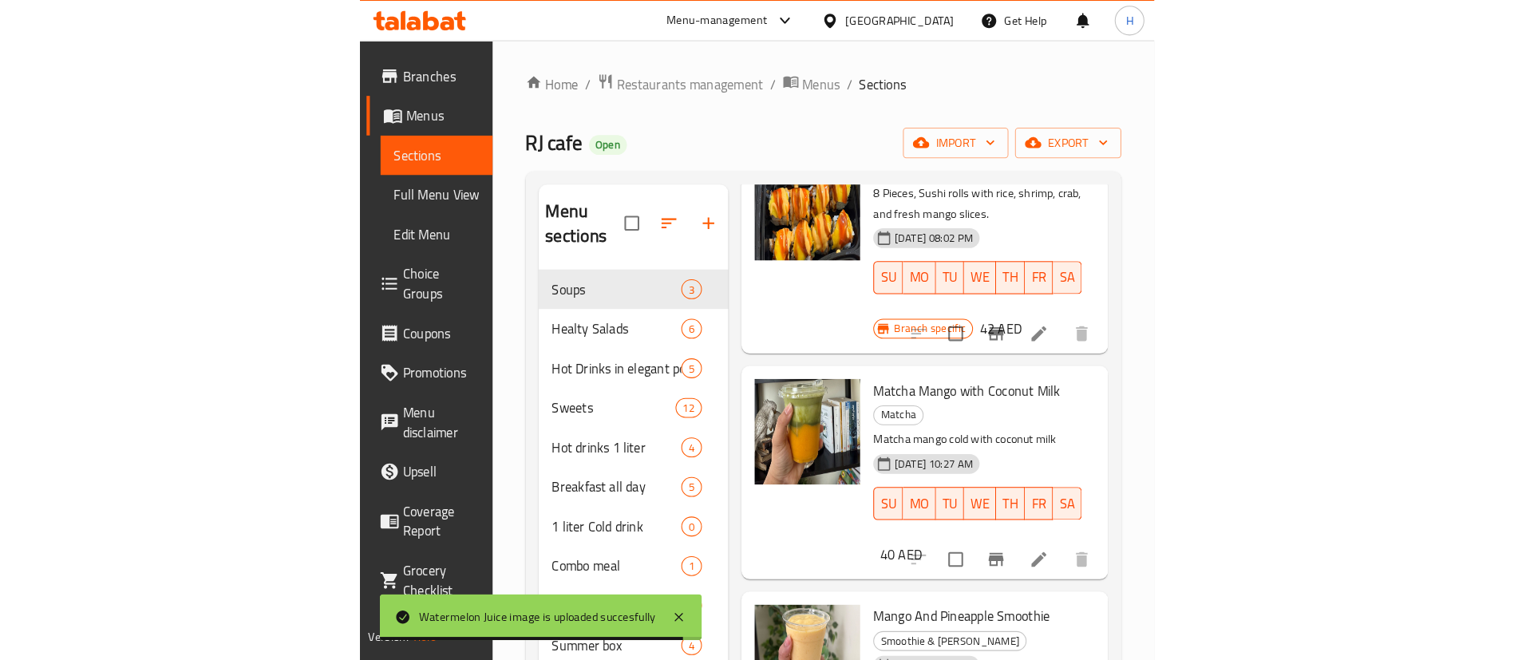
scroll to position [1189, 0]
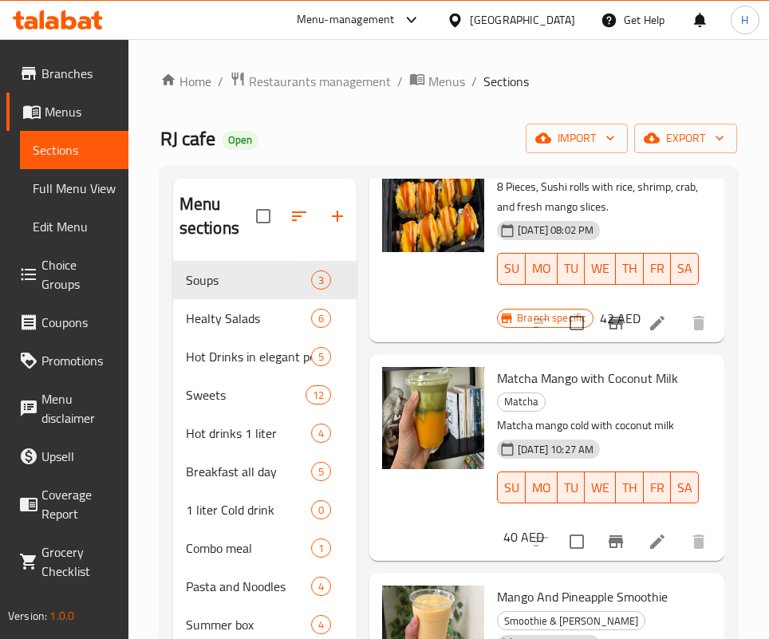
type input "mango"
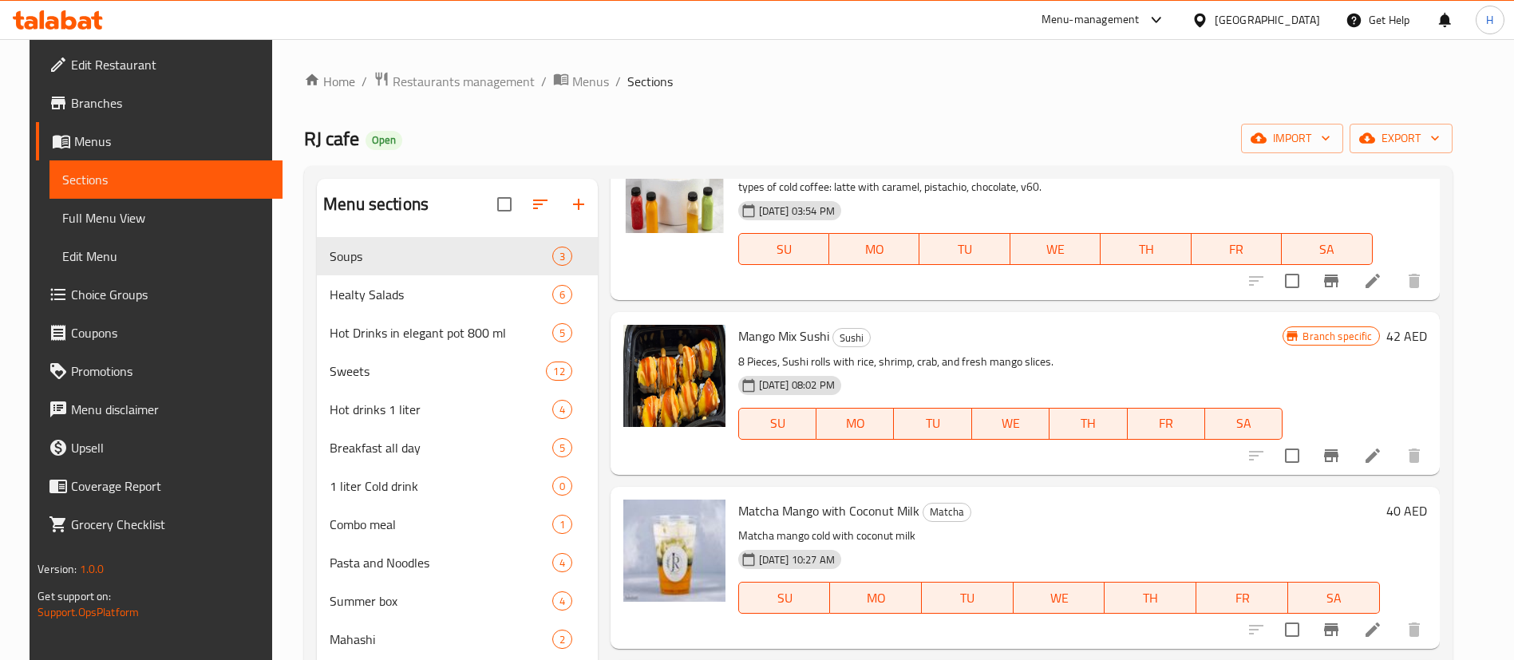
scroll to position [0, 0]
